Goal: Task Accomplishment & Management: Manage account settings

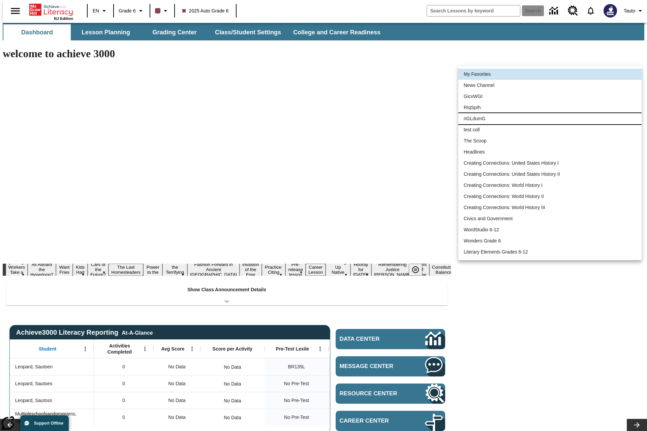
click at [550, 119] on li "nGLdumG" at bounding box center [549, 118] width 183 height 11
type input "47070"
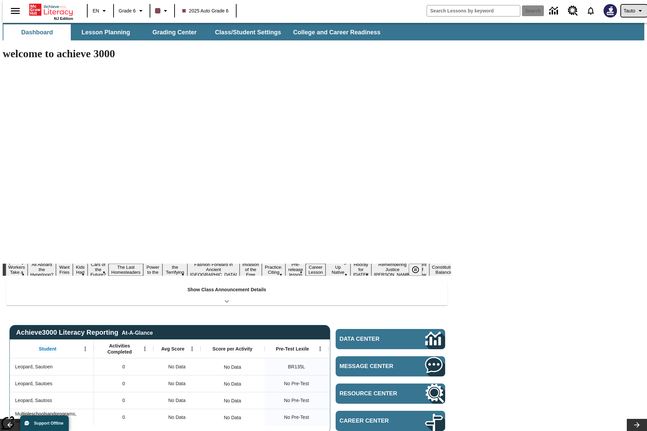
click at [630, 11] on span "Tauto" at bounding box center [629, 10] width 11 height 7
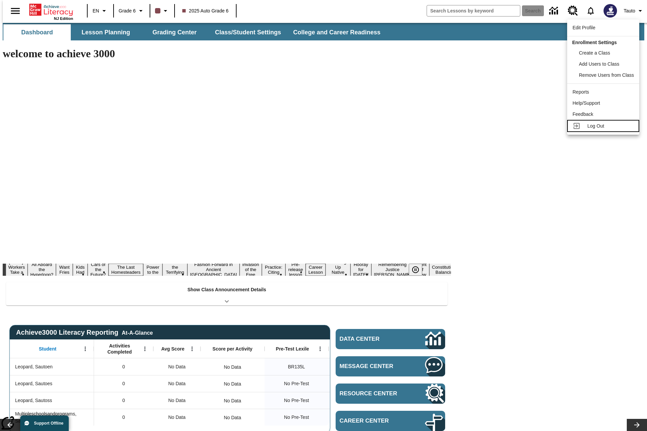
click at [604, 126] on span "Log Out" at bounding box center [595, 125] width 17 height 5
